Goal: Find specific page/section: Find specific page/section

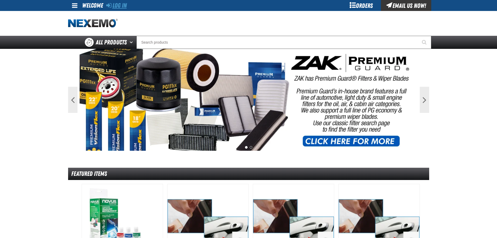
click at [117, 5] on link "Log In" at bounding box center [116, 5] width 21 height 7
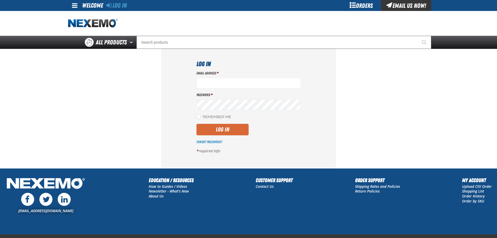
type input "esummers@joemyersford.com"
click at [219, 134] on button "Log In" at bounding box center [222, 129] width 52 height 11
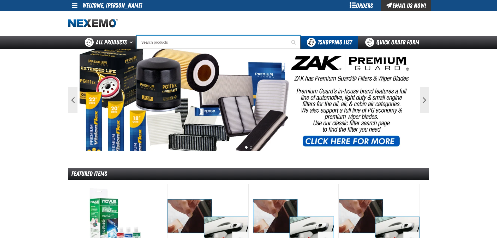
click at [268, 42] on input "Search" at bounding box center [218, 42] width 164 height 13
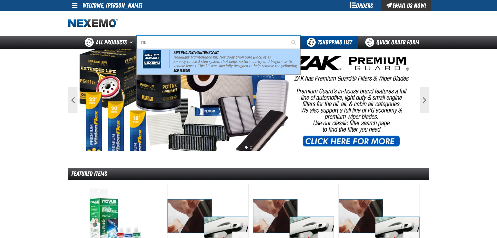
click at [197, 62] on span "An easy-to-use 2-step system that helps restore clarity and brightness to vehic…" at bounding box center [234, 88] width 123 height 58
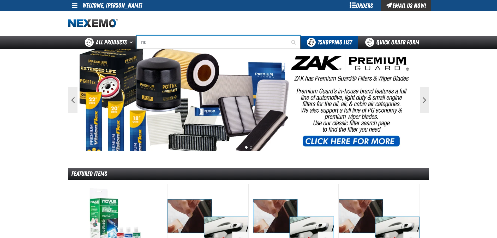
type input "Kent Headlight Maintenance Kit"
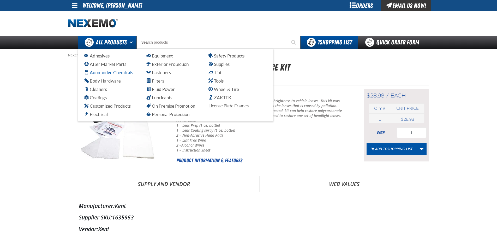
click at [109, 73] on span "Automotive Chemicals" at bounding box center [108, 72] width 49 height 5
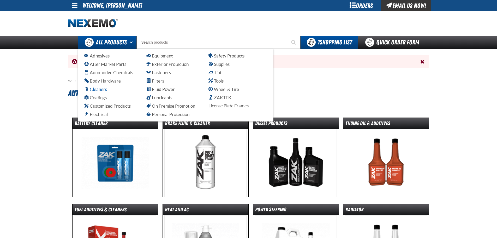
click at [92, 89] on span "Cleaners" at bounding box center [95, 89] width 23 height 5
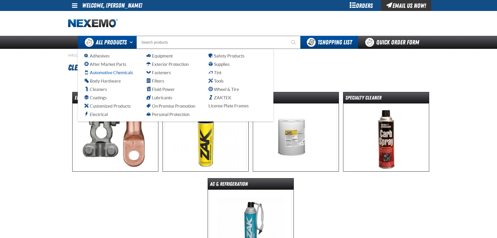
click at [99, 73] on span "Automotive Chemicals" at bounding box center [108, 72] width 49 height 5
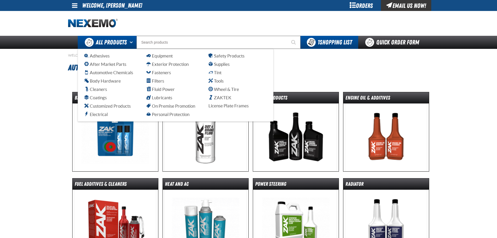
click at [110, 41] on span "All Products" at bounding box center [111, 42] width 31 height 9
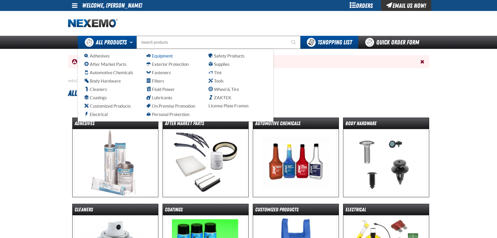
click at [162, 55] on span "Equipment" at bounding box center [159, 55] width 26 height 5
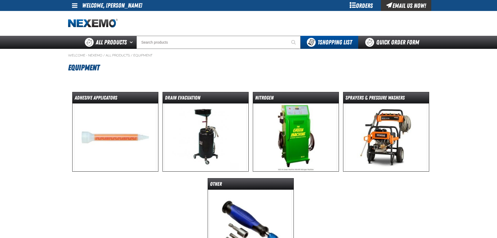
click at [211, 133] on img at bounding box center [205, 137] width 82 height 68
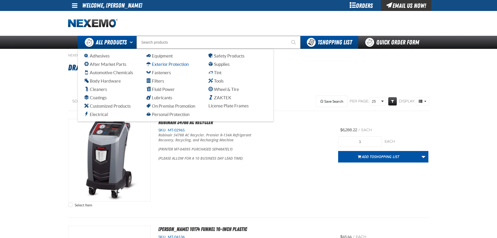
click at [163, 64] on span "Exterior Protection" at bounding box center [167, 64] width 42 height 5
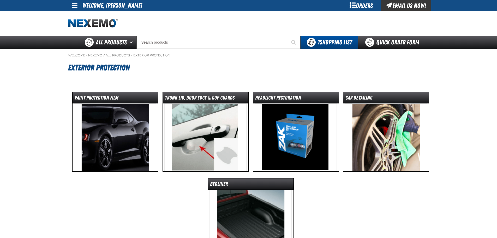
click at [286, 132] on img at bounding box center [296, 137] width 82 height 68
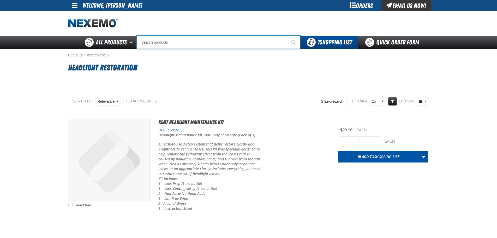
click at [203, 39] on input "Search" at bounding box center [218, 42] width 164 height 13
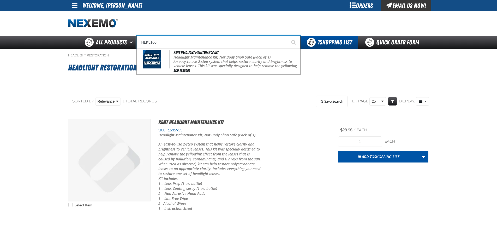
type input "HLK5100"
